Goal: Navigation & Orientation: Find specific page/section

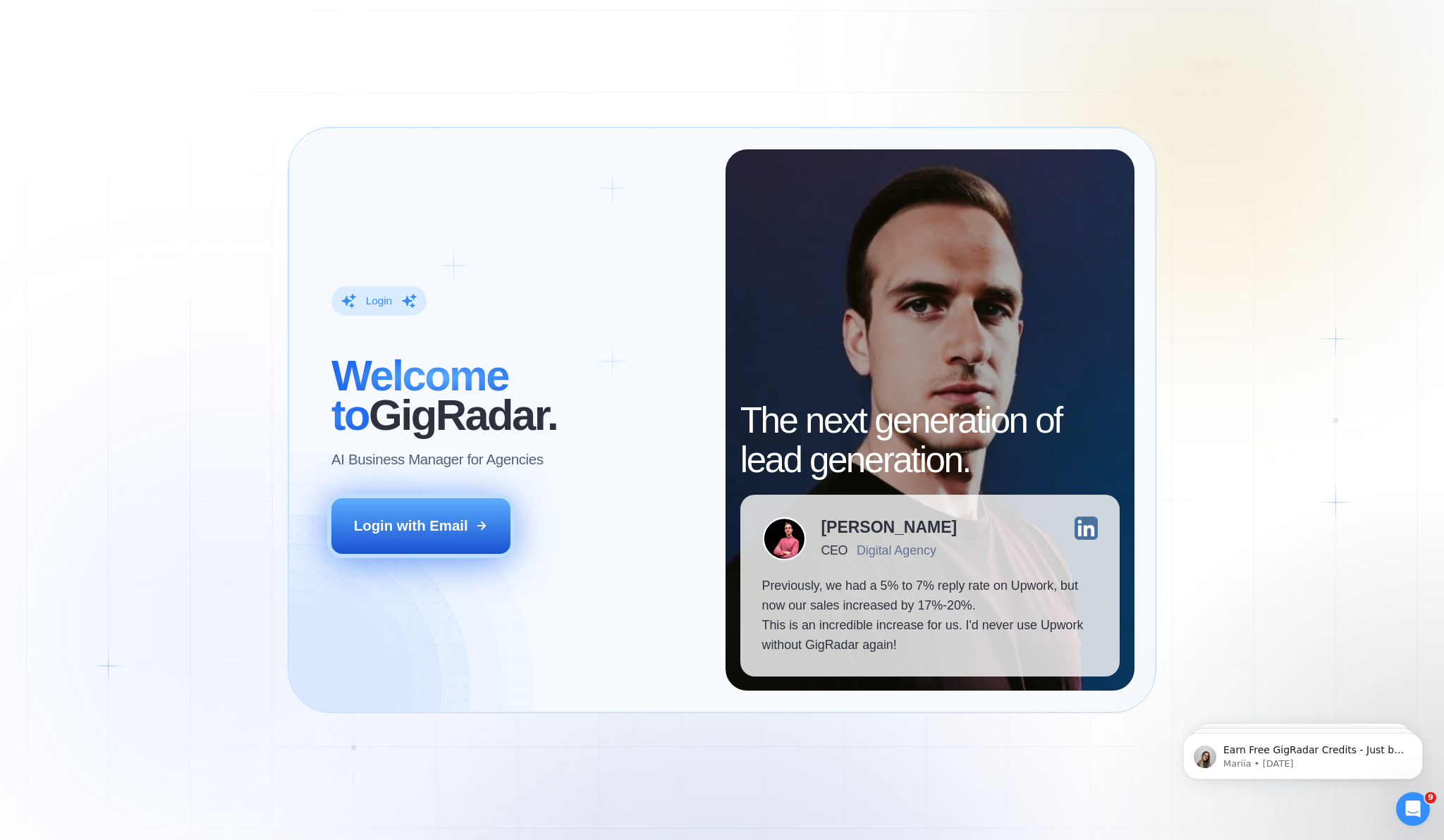
click at [389, 537] on button "Login with Email" at bounding box center [421, 526] width 179 height 56
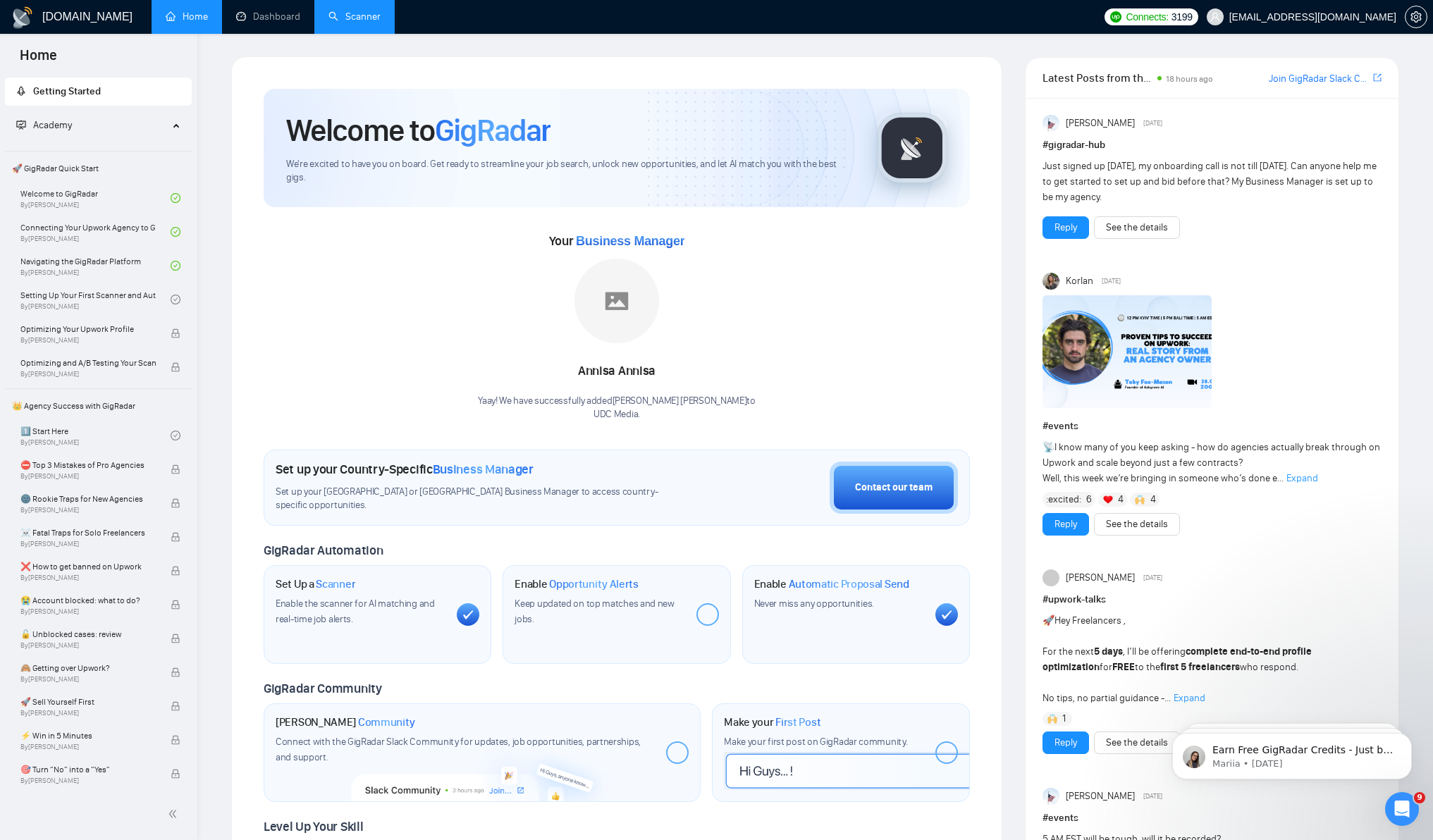
click at [361, 23] on link "Scanner" at bounding box center [354, 16] width 52 height 12
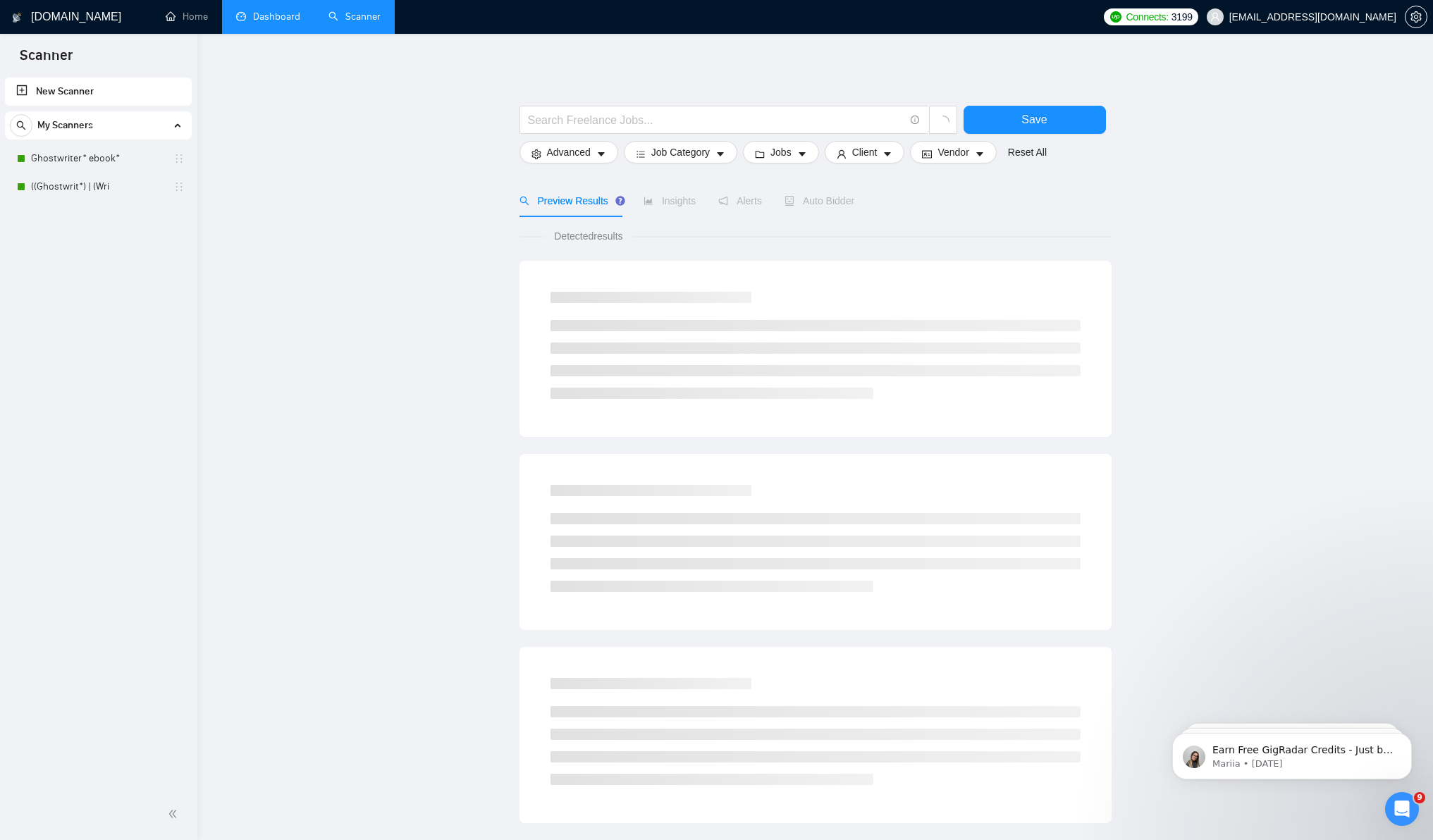
click at [291, 18] on link "Dashboard" at bounding box center [269, 16] width 65 height 12
